Goal: Navigation & Orientation: Understand site structure

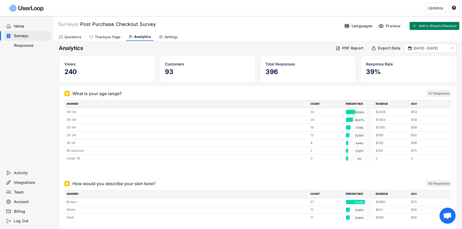
click at [25, 44] on div "Responses" at bounding box center [31, 45] width 35 height 5
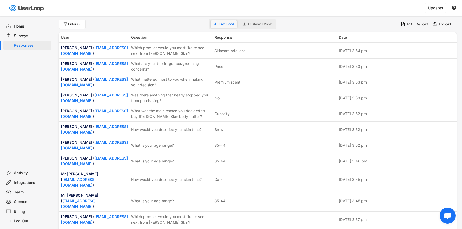
click at [223, 25] on span "Live Feed" at bounding box center [226, 23] width 15 height 3
click at [254, 26] on button "Customer View" at bounding box center [257, 23] width 35 height 7
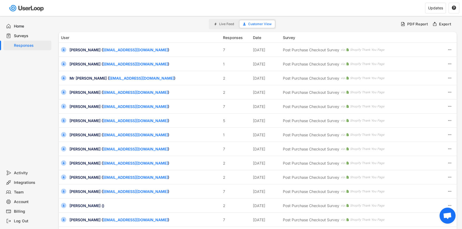
click at [223, 24] on span "Live Feed" at bounding box center [226, 23] width 15 height 3
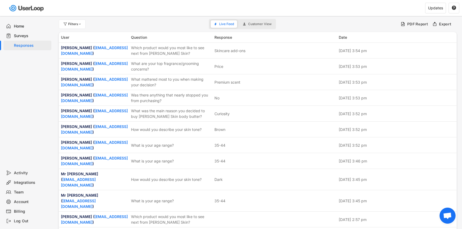
click at [25, 27] on div "Home" at bounding box center [31, 26] width 35 height 5
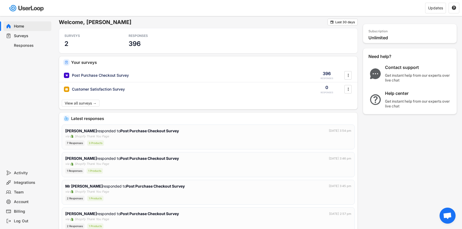
click at [26, 31] on div "Surveys" at bounding box center [27, 36] width 48 height 10
